Goal: Obtain resource: Download file/media

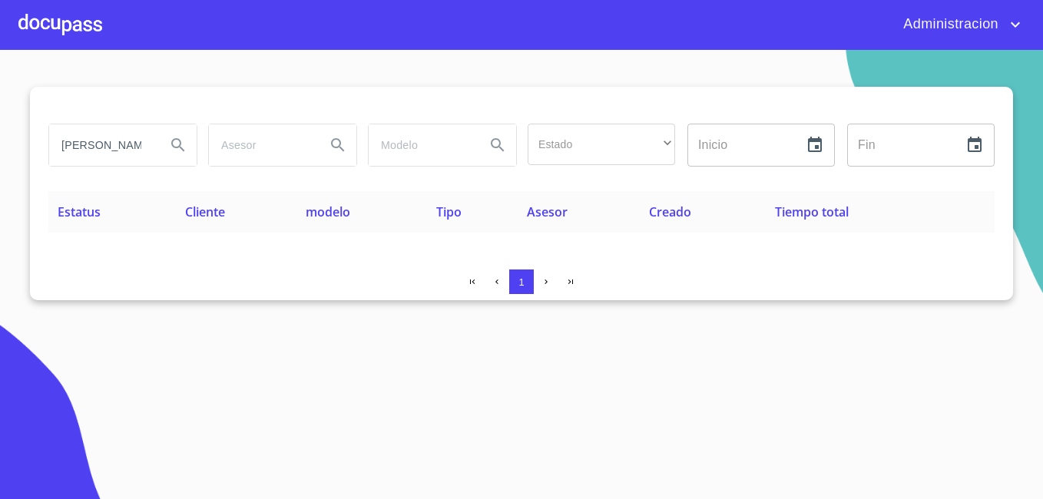
click at [110, 134] on input "[PERSON_NAME] [PERSON_NAME]" at bounding box center [101, 144] width 104 height 41
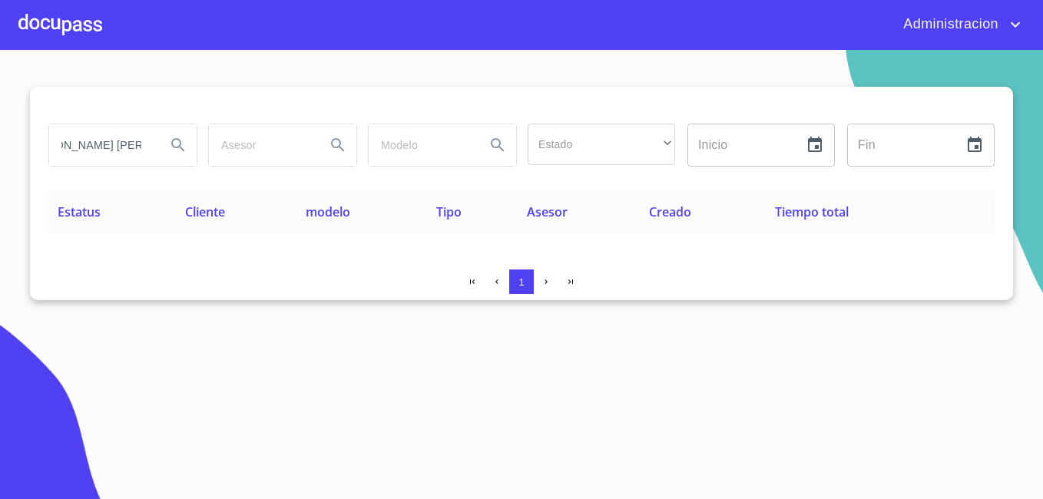
scroll to position [0, 47]
type input "[PERSON_NAME] [PERSON_NAME]"
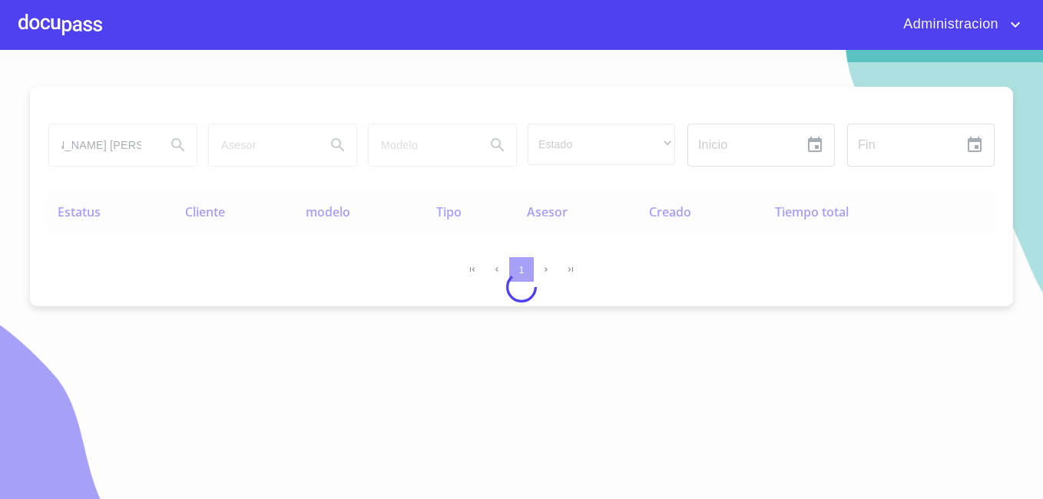
scroll to position [0, 0]
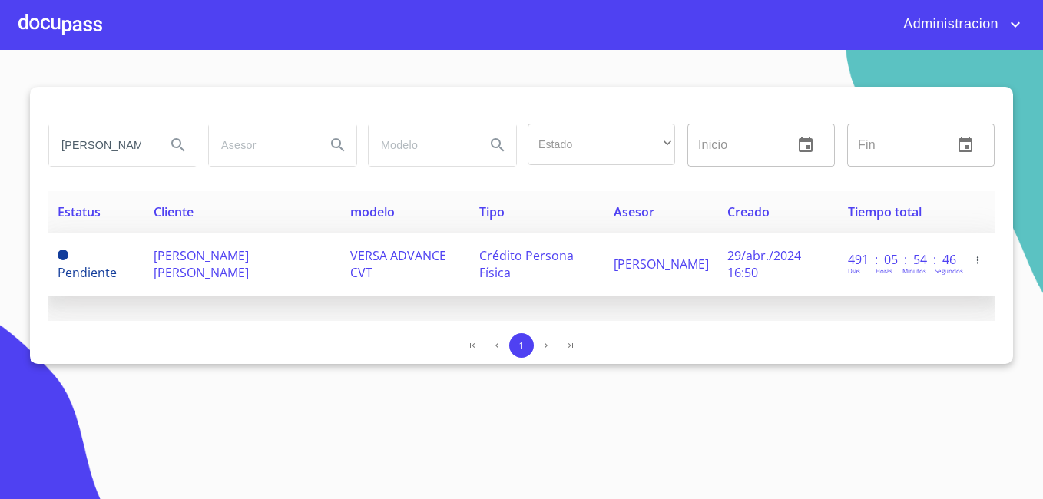
click at [195, 260] on span "[PERSON_NAME] [PERSON_NAME]" at bounding box center [201, 264] width 95 height 34
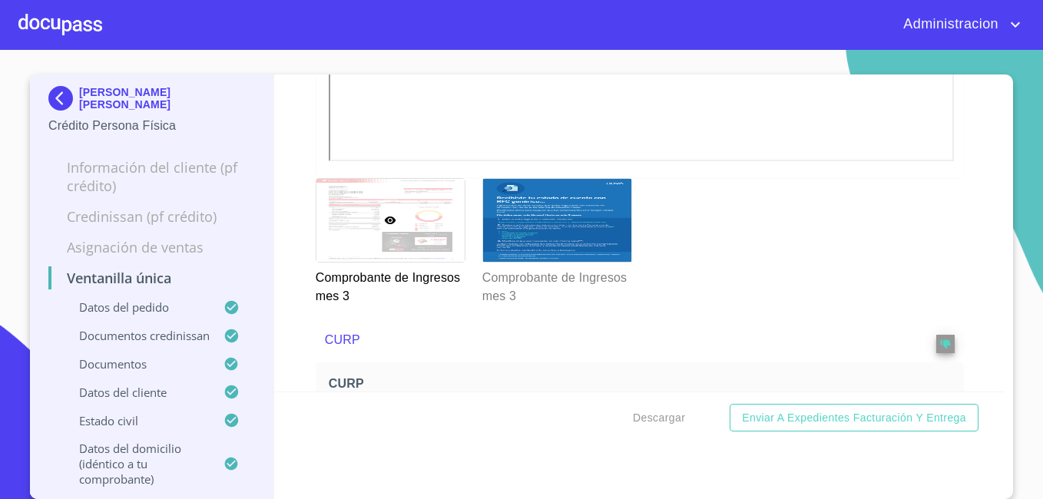
scroll to position [3450, 0]
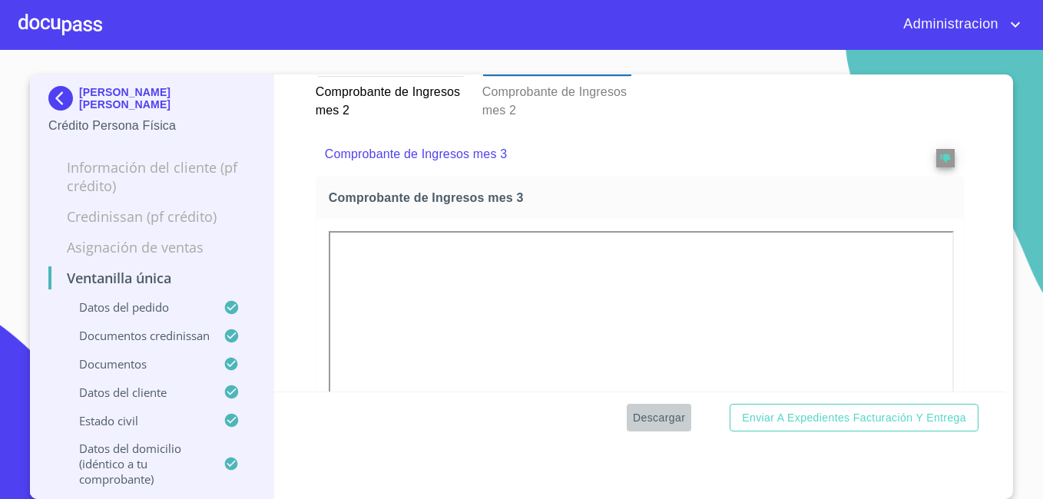
click at [658, 418] on span "Descargar" at bounding box center [659, 418] width 52 height 19
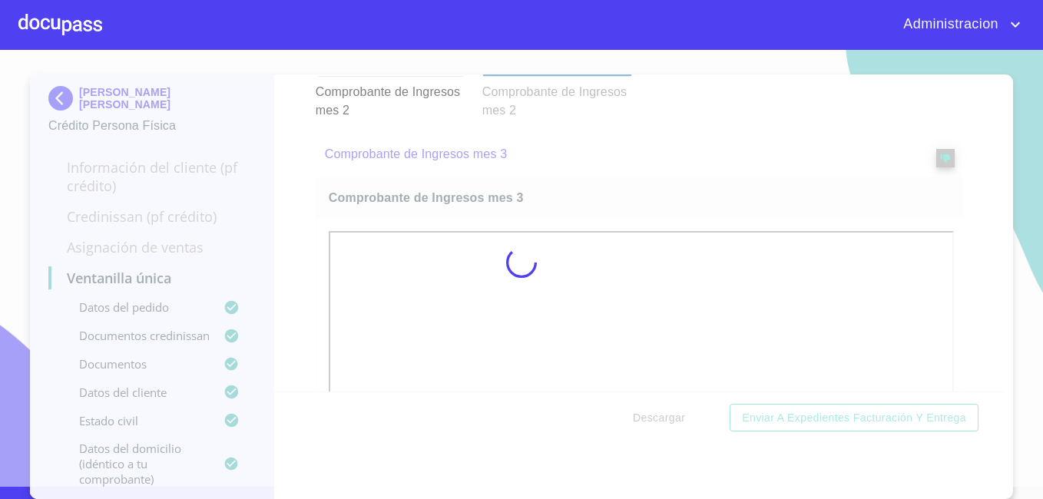
click at [658, 418] on div at bounding box center [521, 262] width 1043 height 449
click at [658, 418] on div "5%" at bounding box center [521, 262] width 1043 height 449
click at [658, 418] on div "15%" at bounding box center [521, 262] width 1043 height 449
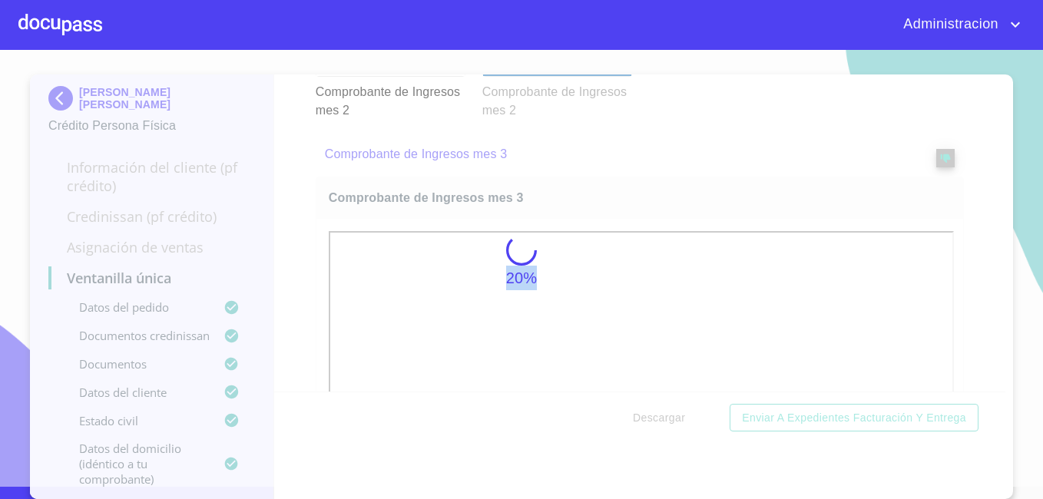
click at [658, 418] on div "20%" at bounding box center [521, 262] width 1043 height 449
click at [658, 421] on div "20%" at bounding box center [521, 262] width 1043 height 449
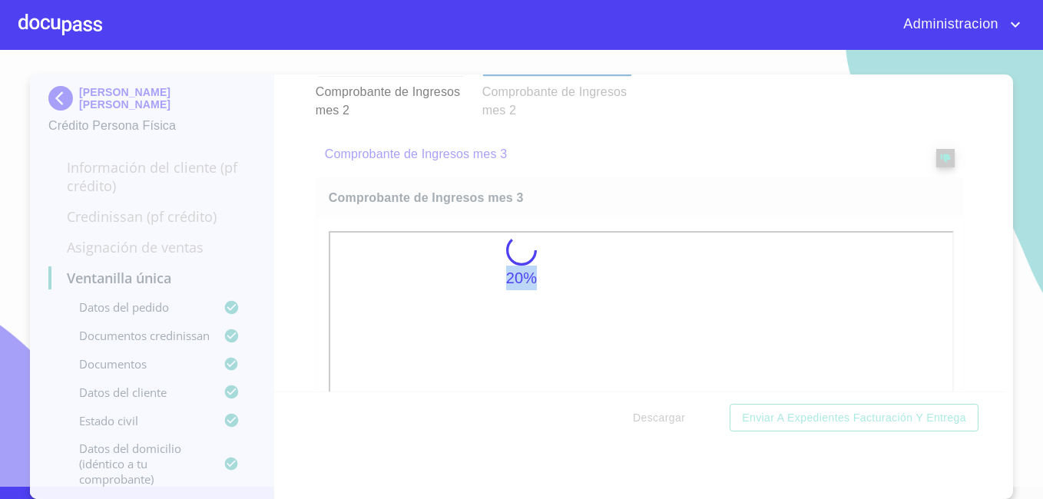
click at [658, 421] on div "20%" at bounding box center [521, 262] width 1043 height 449
